Goal: Complete application form: Complete application form

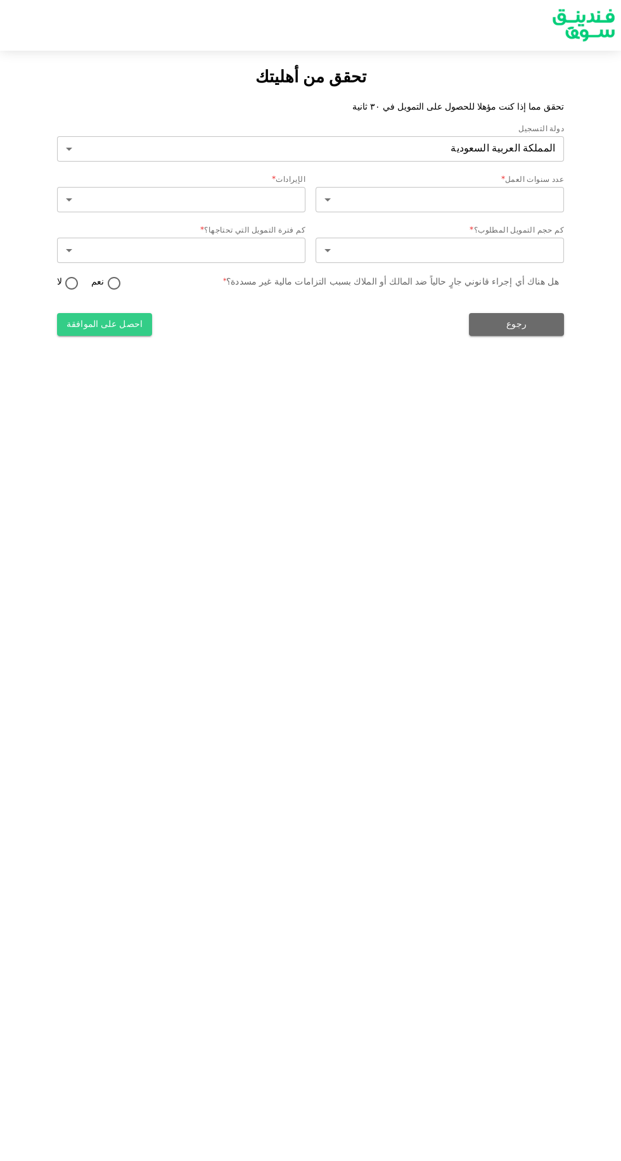
click at [490, 203] on body "تحقق من أهليتك تحقق مما إذا كنت مؤهلا للحصول على التمويل في ٣٠ ثانية دولة التسج…" at bounding box center [310, 580] width 621 height 1161
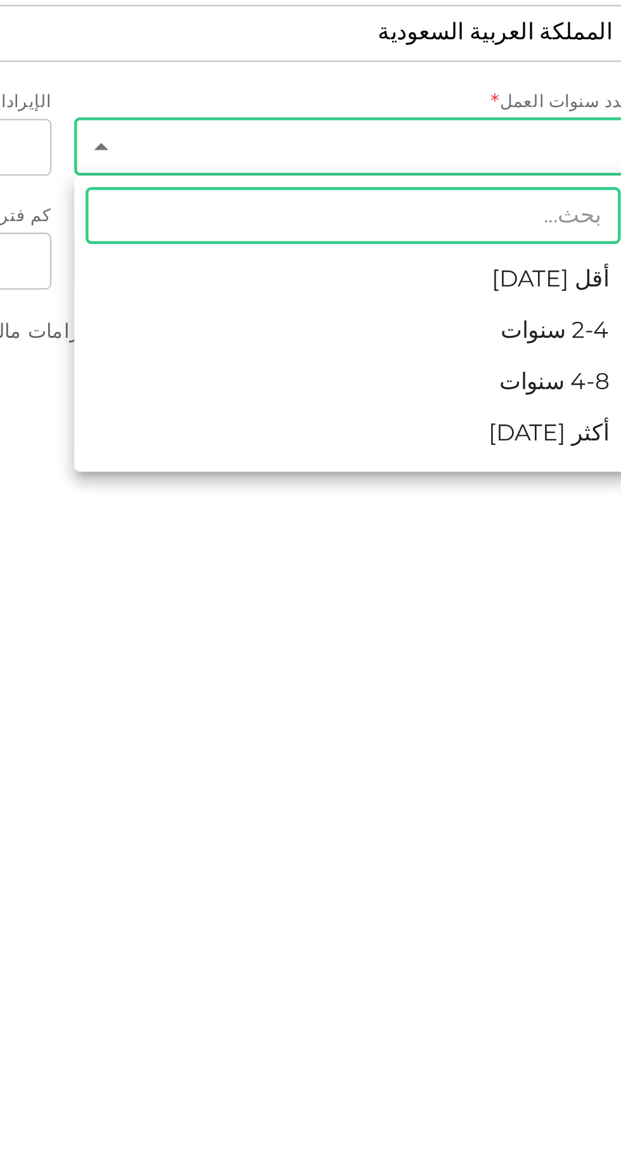
click at [519, 329] on li "أكثر من 8 سنوات" at bounding box center [440, 327] width 248 height 23
type input "4"
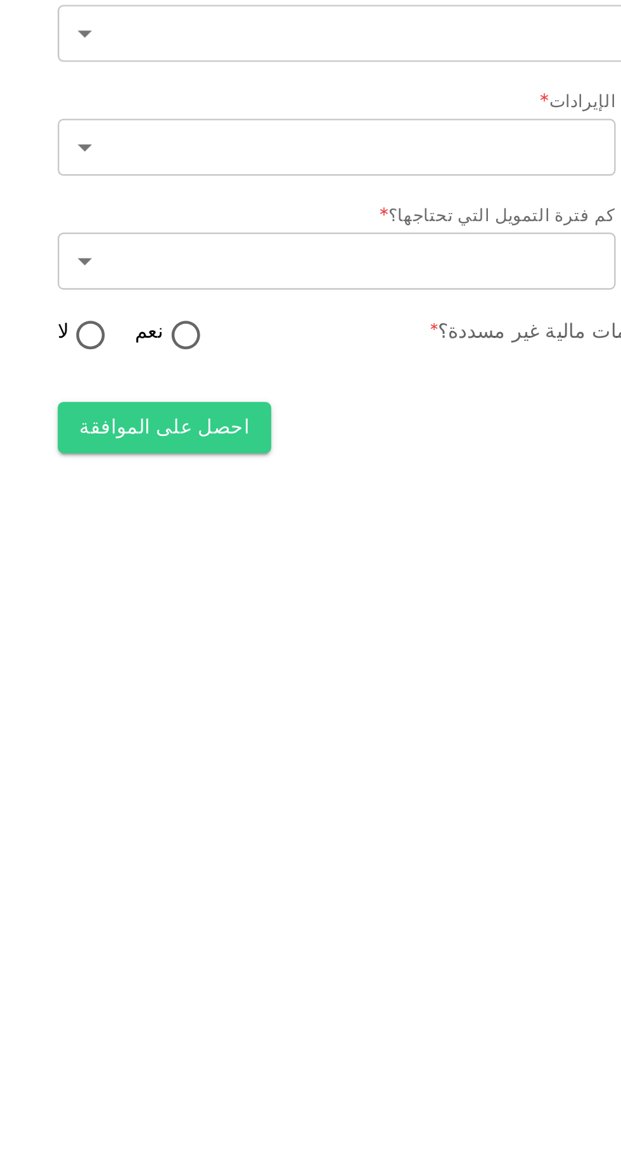
click at [175, 198] on body "تحقق من أهليتك تحقق مما إذا كنت مؤهلا للحصول على التمويل في ٣٠ ثانية دولة التسج…" at bounding box center [310, 580] width 621 height 1161
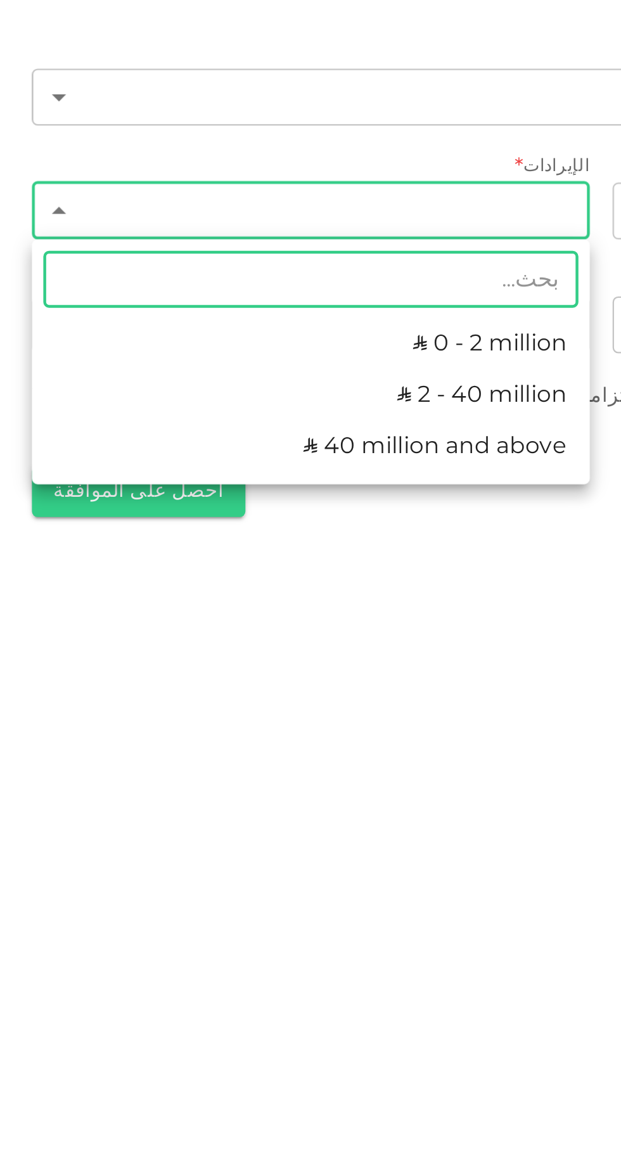
click at [278, 341] on div at bounding box center [310, 580] width 621 height 1161
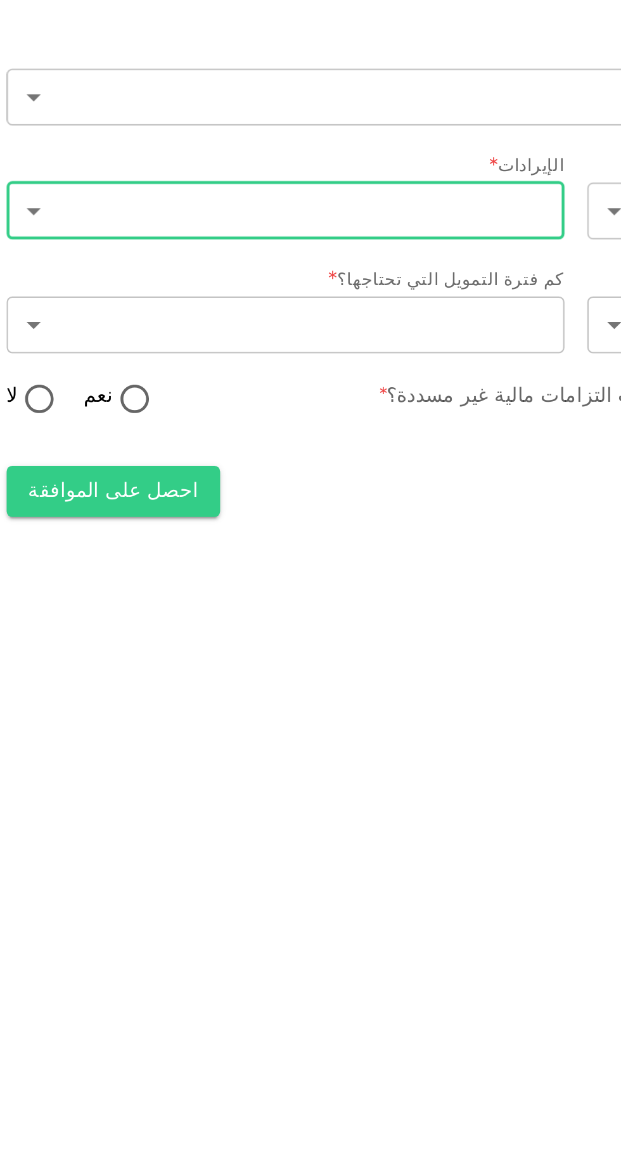
click at [184, 257] on body "تحقق من أهليتك تحقق مما إذا كنت مؤهلا للحصول على التمويل في ٣٠ ثانية دولة التسج…" at bounding box center [310, 580] width 621 height 1161
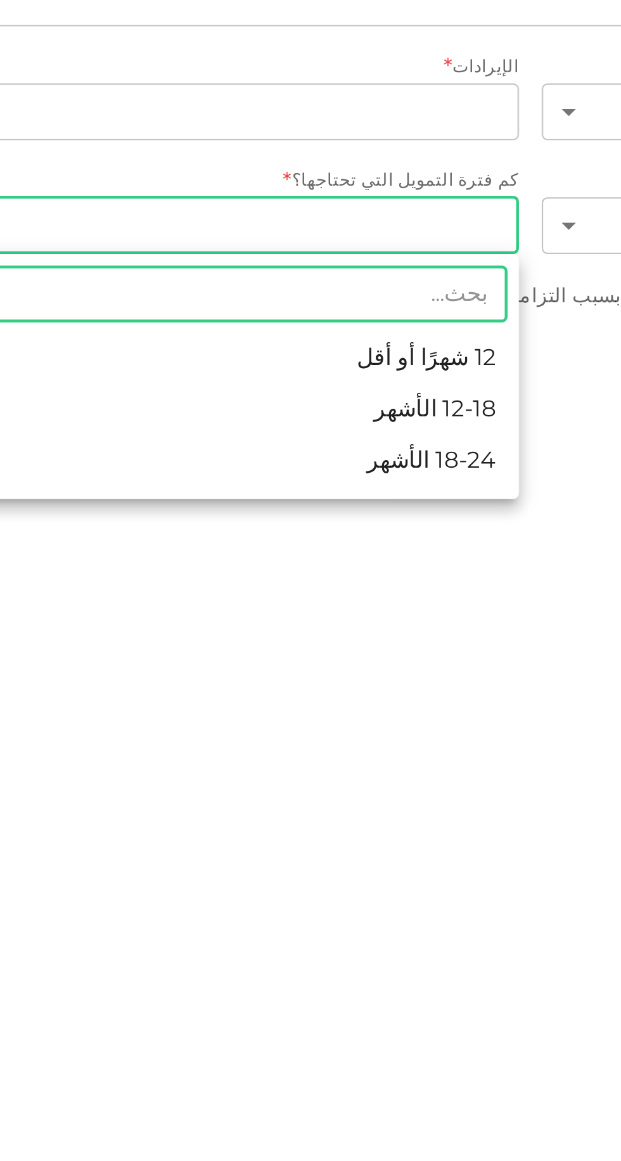
click at [280, 330] on li "12-18 الأشهر" at bounding box center [181, 332] width 248 height 23
type input "2"
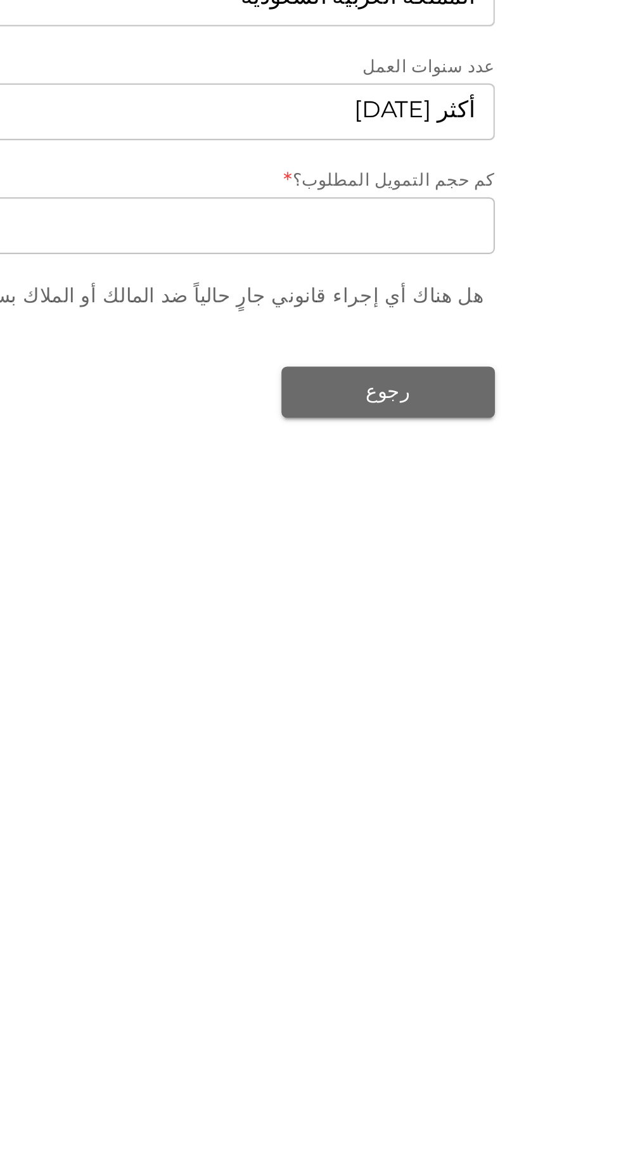
click at [515, 250] on body "تحقق من أهليتك تحقق مما إذا كنت مؤهلا للحصول على التمويل في ٣٠ ثانية دولة التسج…" at bounding box center [310, 580] width 621 height 1161
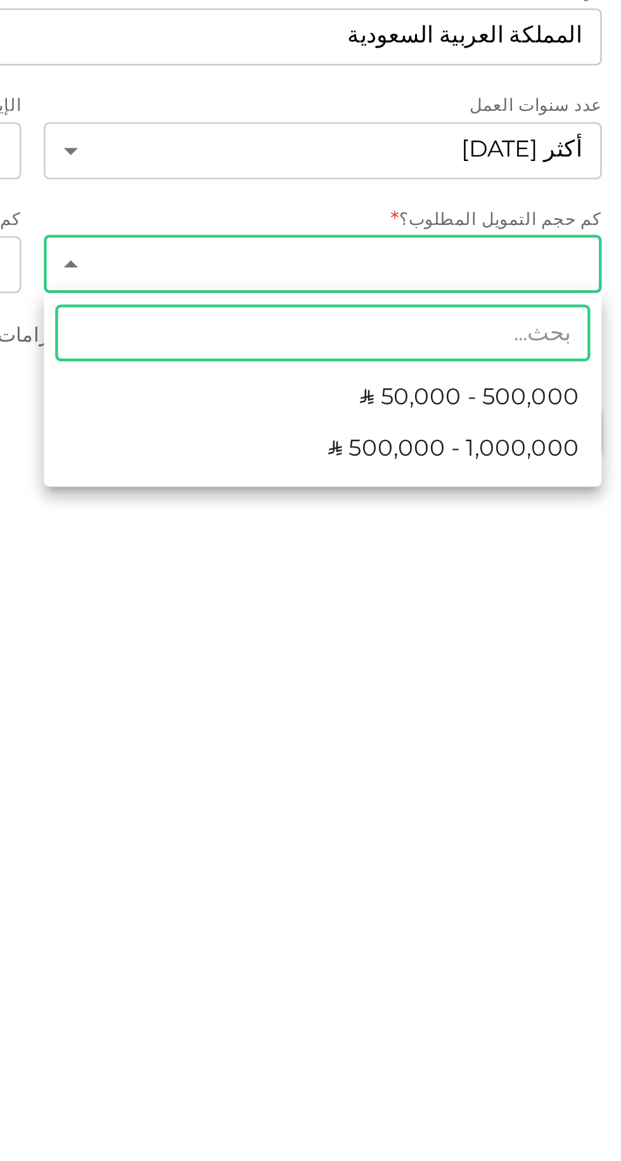
click at [474, 306] on span "ʢ 50,000 - 500,000" at bounding box center [505, 309] width 98 height 15
type input "1"
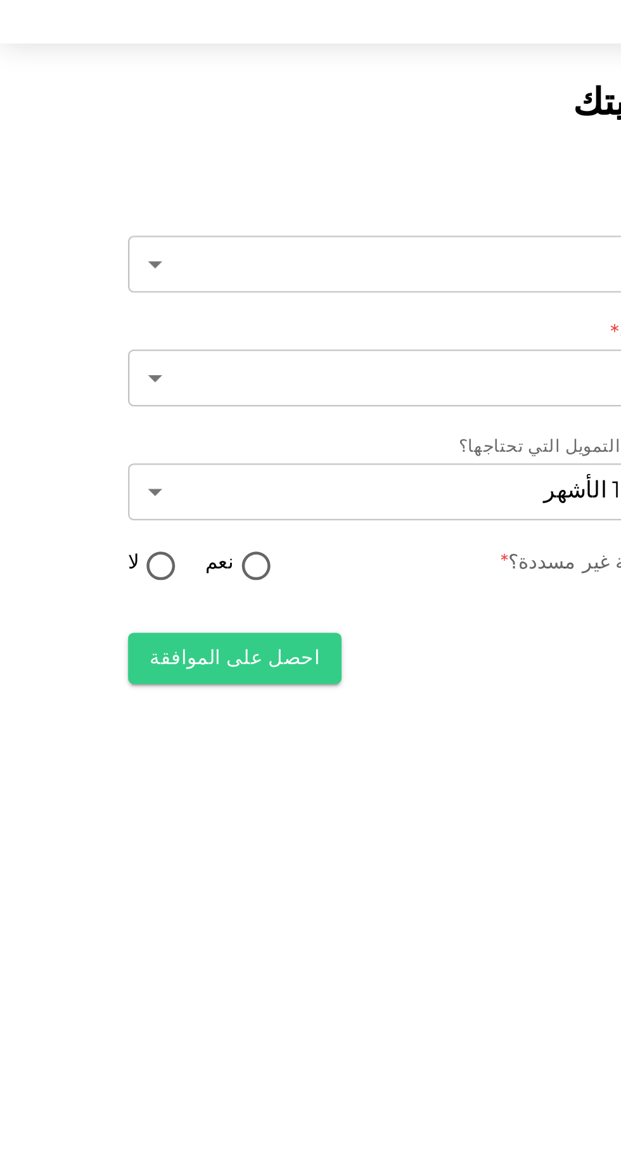
click at [68, 282] on input "لا" at bounding box center [71, 284] width 19 height 17
radio input "true"
click at [124, 329] on button "احصل على الموافقة" at bounding box center [104, 324] width 95 height 23
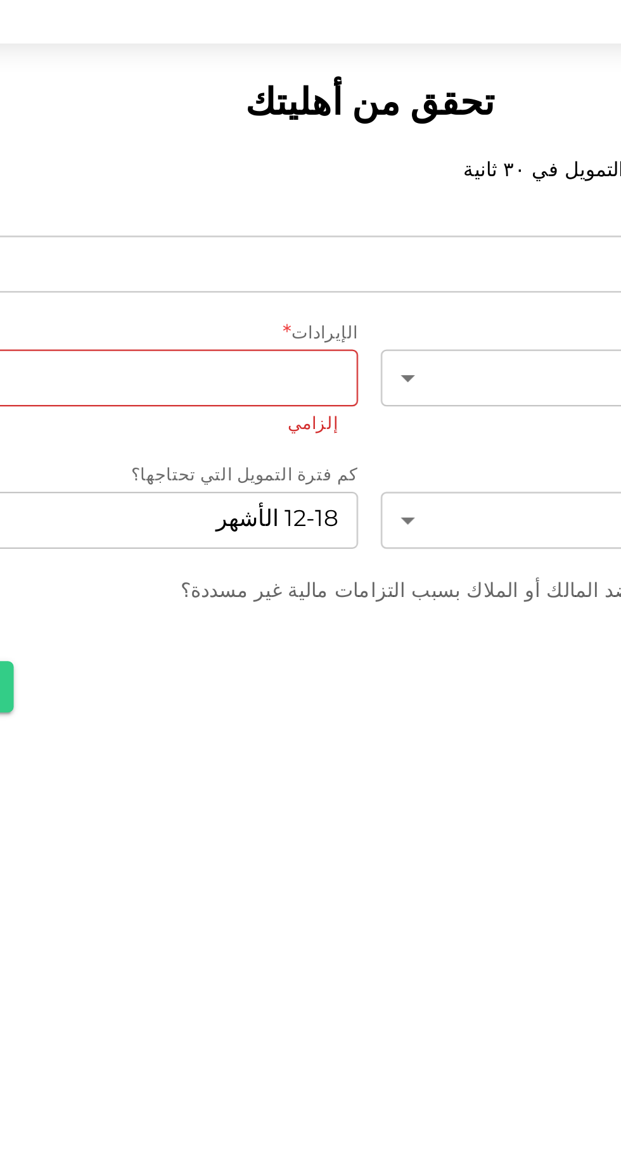
click at [273, 195] on body "تحقق من أهليتك تحقق مما إذا كنت مؤهلا للحصول على التمويل في ٣٠ ثانية دولة التسج…" at bounding box center [310, 580] width 621 height 1161
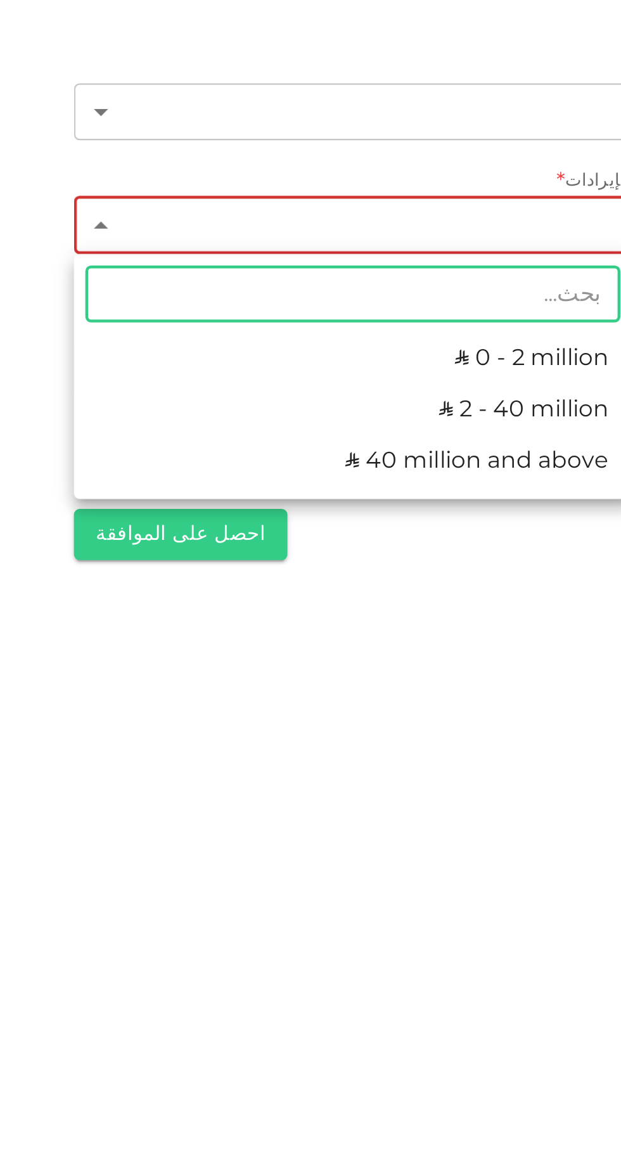
click at [279, 257] on li "ʢ 0 - 2 million" at bounding box center [181, 259] width 248 height 23
type input "1"
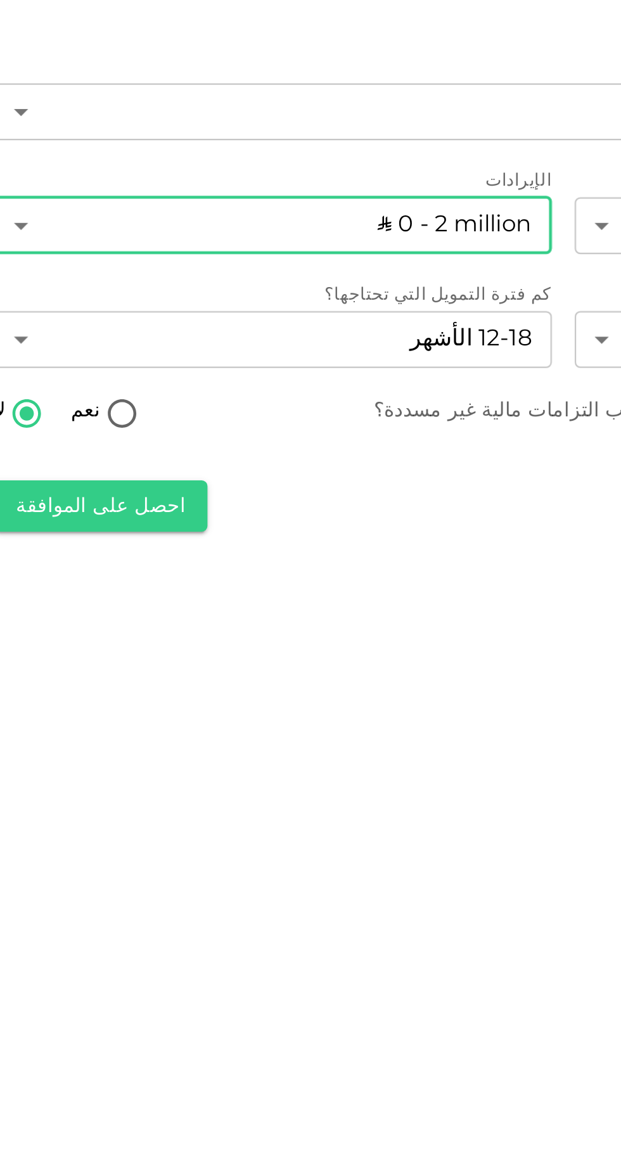
click at [115, 327] on button "احصل على الموافقة" at bounding box center [104, 324] width 95 height 23
